Goal: Information Seeking & Learning: Learn about a topic

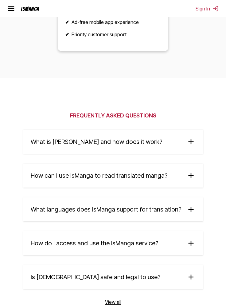
scroll to position [1520, 0]
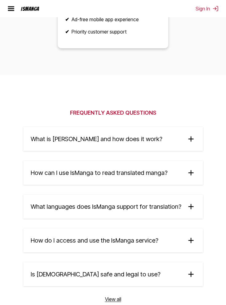
click at [180, 245] on summary "How do I access and use the IsManga service?" at bounding box center [113, 240] width 180 height 24
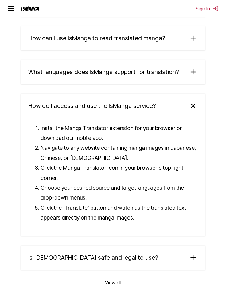
scroll to position [1655, 0]
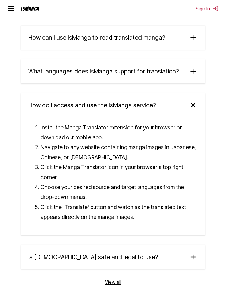
click at [179, 252] on summary "Is [DEMOGRAPHIC_DATA] safe and legal to use?" at bounding box center [113, 257] width 184 height 24
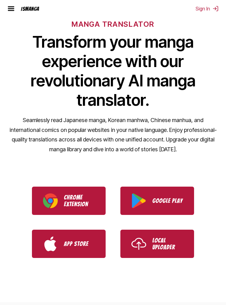
scroll to position [47, 0]
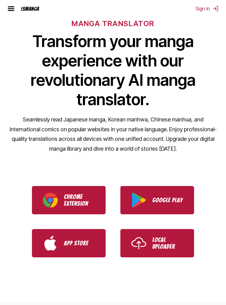
click at [93, 205] on p "Chrome Extension" at bounding box center [79, 200] width 31 height 14
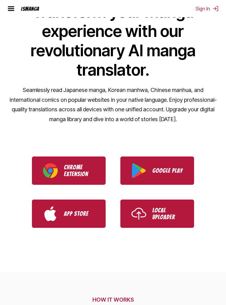
click at [179, 214] on p "Local Uploader" at bounding box center [167, 214] width 31 height 14
click at [175, 169] on p "Google Play" at bounding box center [167, 170] width 31 height 7
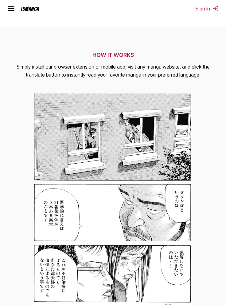
scroll to position [321, 0]
